Goal: Check status: Check status

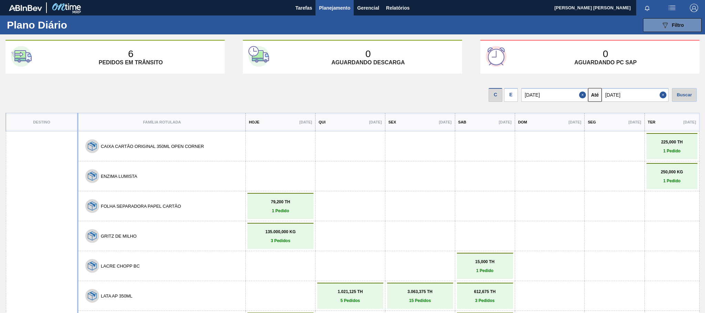
scroll to position [155, 0]
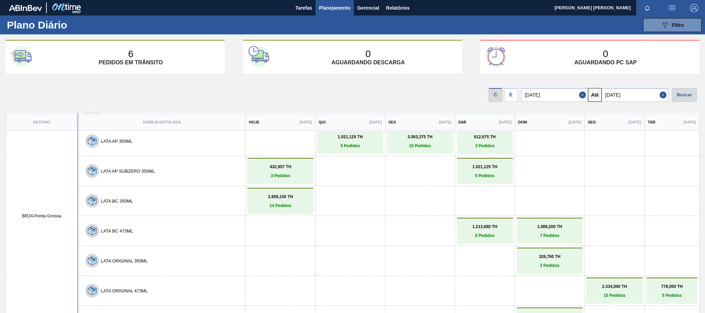
click at [642, 95] on input "[DATE]" at bounding box center [635, 95] width 67 height 14
click at [665, 178] on div "31" at bounding box center [665, 177] width 9 height 9
type input "[DATE]"
click at [685, 93] on div "Buscar" at bounding box center [684, 95] width 25 height 14
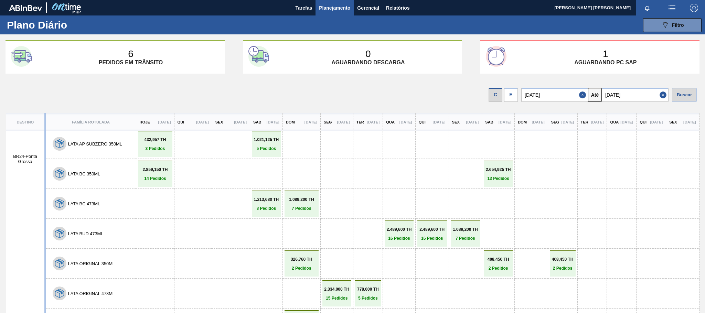
scroll to position [117, 0]
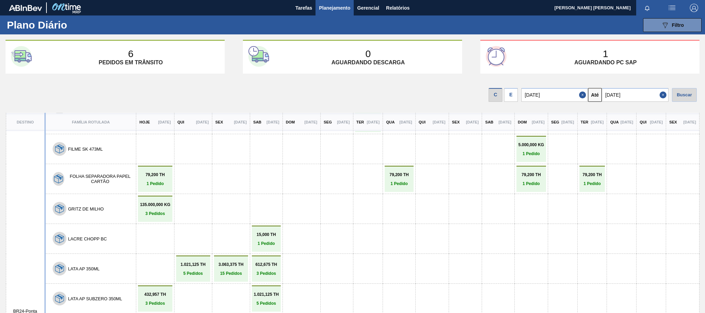
click at [92, 120] on th "Família Rotulada" at bounding box center [90, 122] width 91 height 18
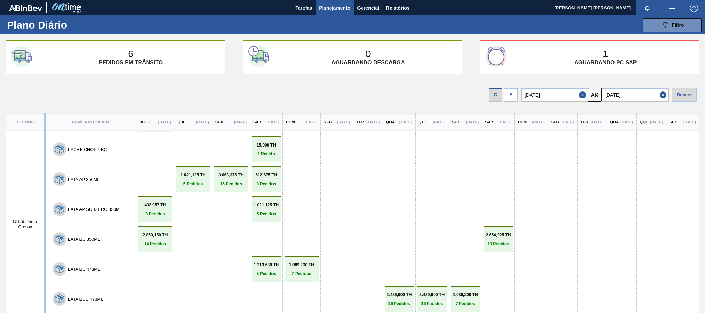
scroll to position [310, 0]
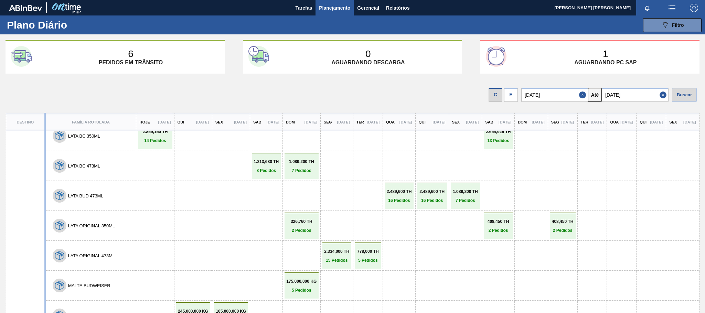
click at [254, 173] on p "8 Pedidos" at bounding box center [266, 170] width 25 height 5
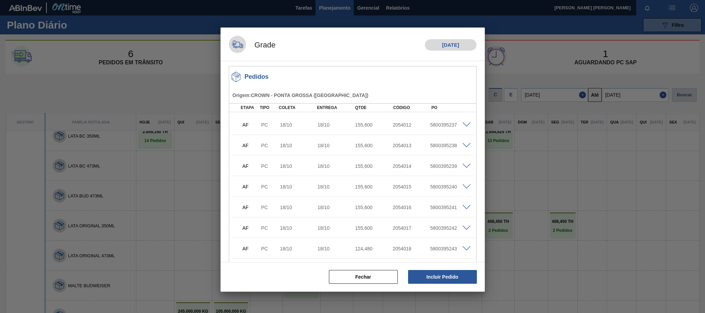
scroll to position [52, 0]
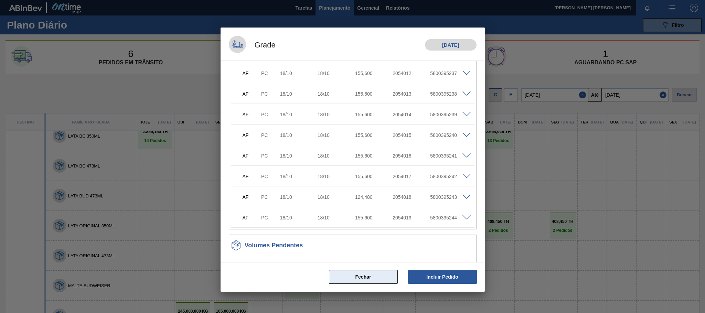
click at [358, 278] on button "Fechar" at bounding box center [363, 277] width 69 height 14
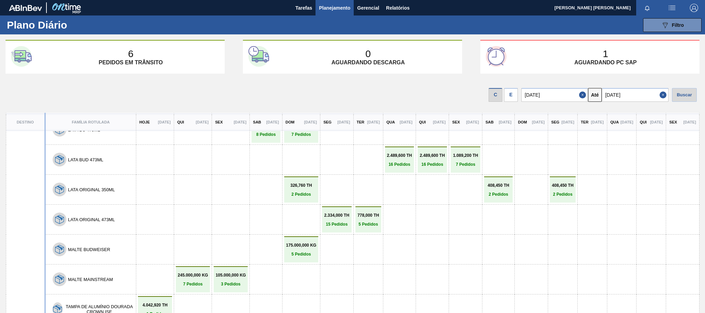
scroll to position [324, 0]
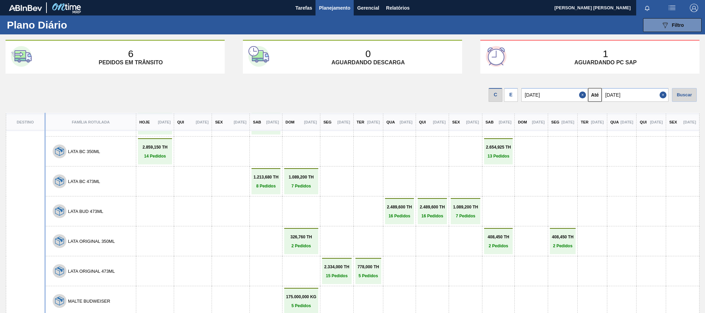
click at [253, 188] on link "1.213,680 TH 8 Pedidos" at bounding box center [265, 182] width 25 height 14
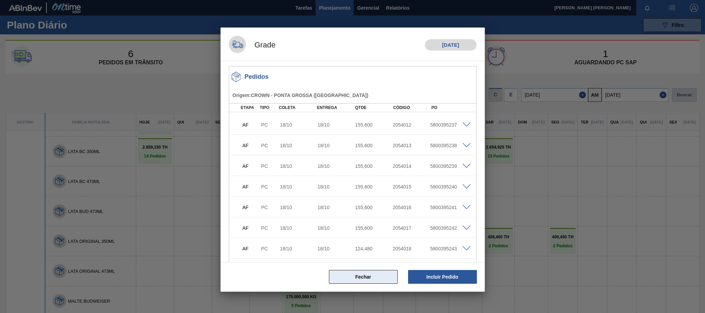
click at [356, 279] on button "Fechar" at bounding box center [363, 277] width 69 height 14
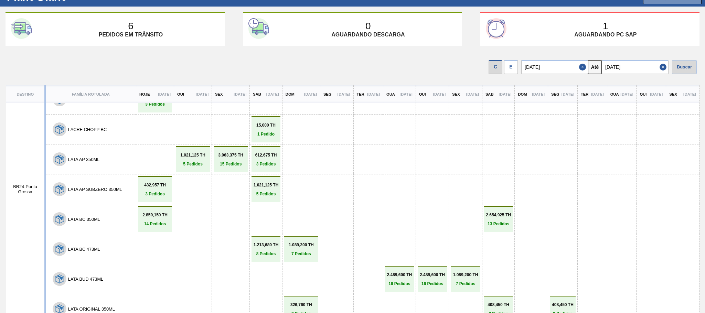
scroll to position [177, 0]
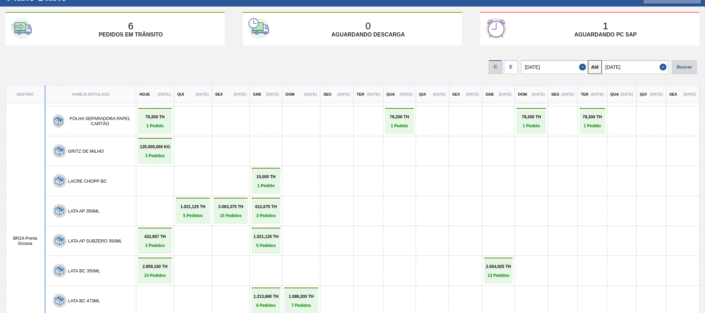
click at [252, 224] on div "612,675 TH 3 Pedidos" at bounding box center [266, 211] width 29 height 26
click at [253, 218] on link "612,675 TH 3 Pedidos" at bounding box center [265, 211] width 25 height 14
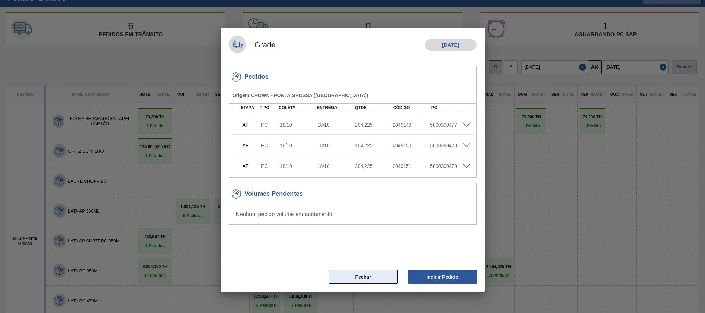
click at [378, 281] on button "Fechar" at bounding box center [363, 277] width 69 height 14
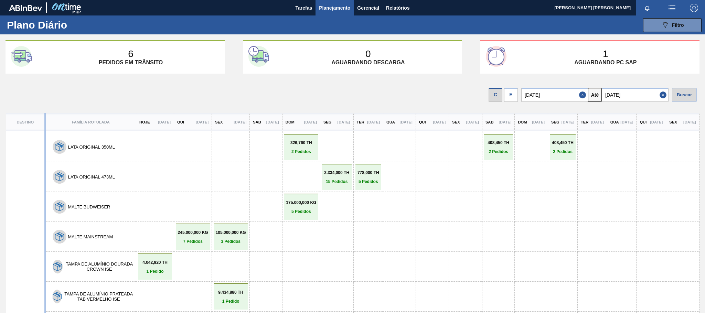
scroll to position [28, 0]
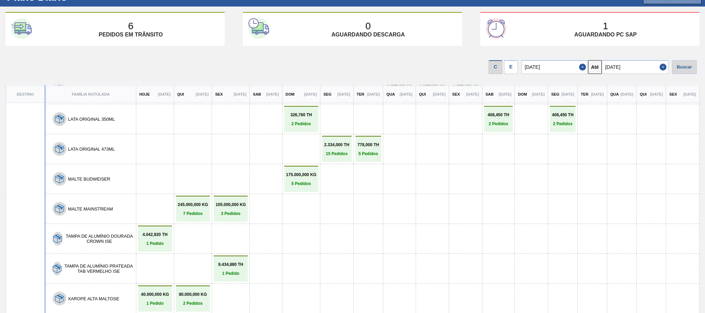
click at [140, 295] on link "40.000,000 KG 1 Pedido" at bounding box center [155, 299] width 31 height 14
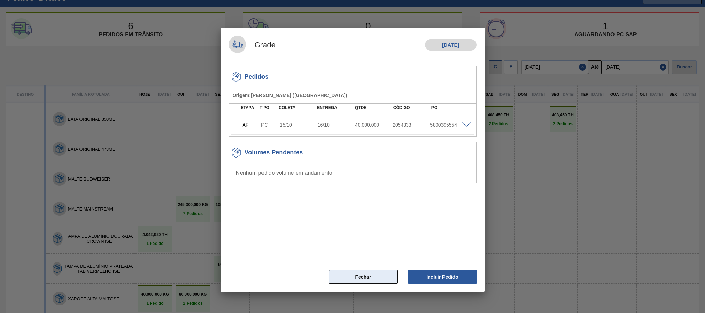
click at [371, 280] on button "Fechar" at bounding box center [363, 277] width 69 height 14
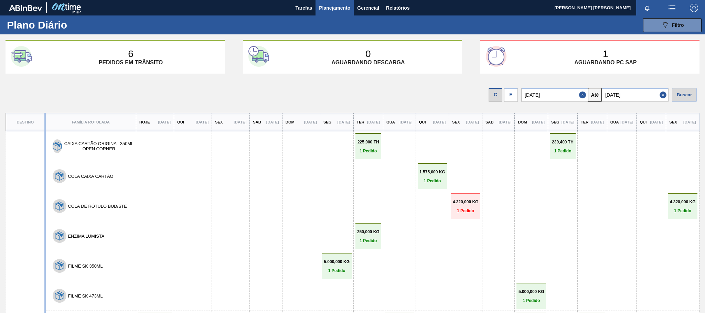
scroll to position [103, 0]
